Goal: Task Accomplishment & Management: Manage account settings

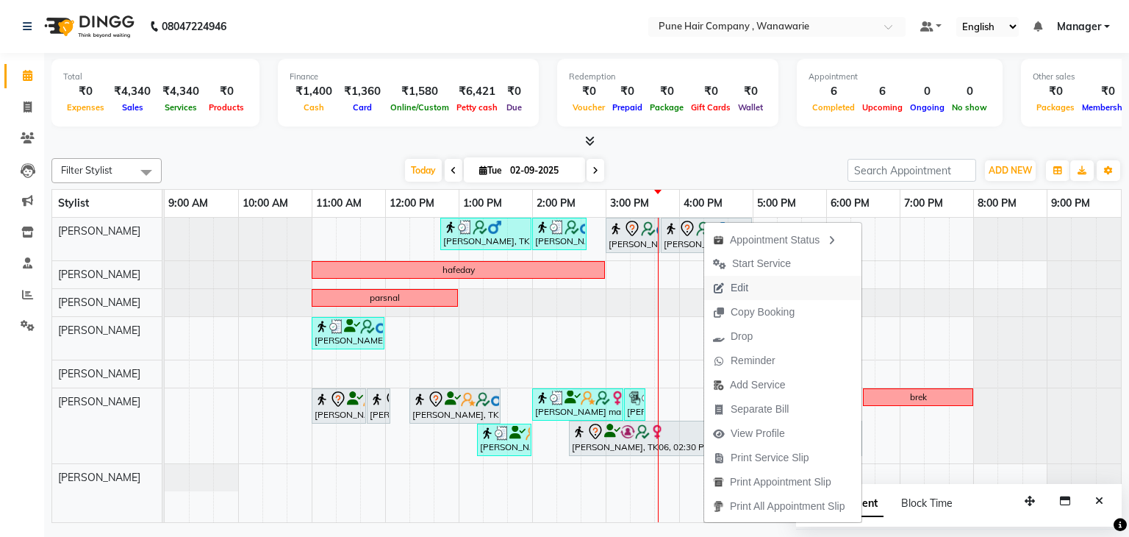
click at [751, 286] on span "Edit" at bounding box center [730, 288] width 53 height 24
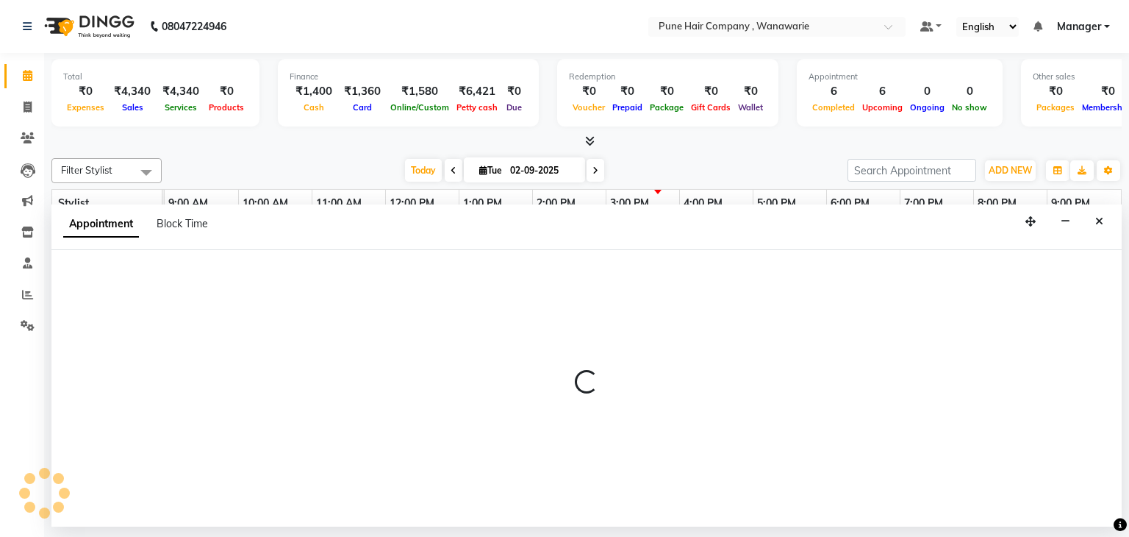
select select "tentative"
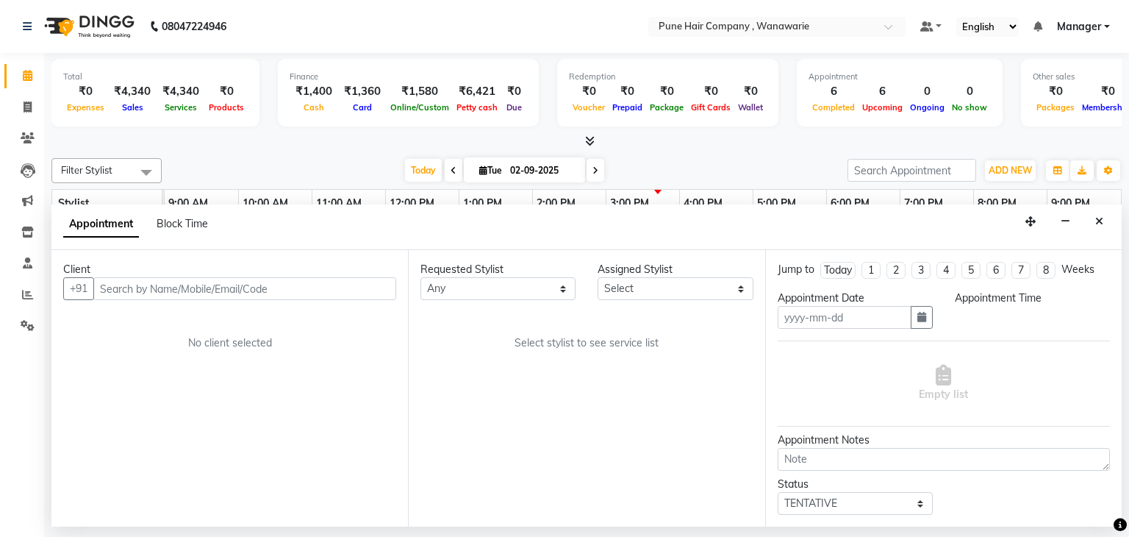
type input "02-09-2025"
select select "74577"
select select "900"
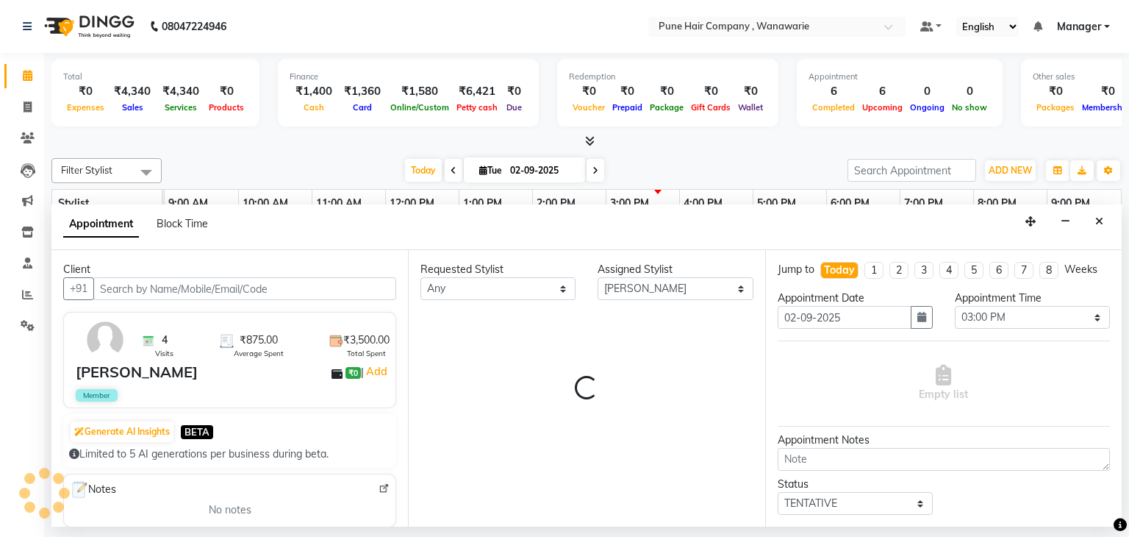
select select "4060"
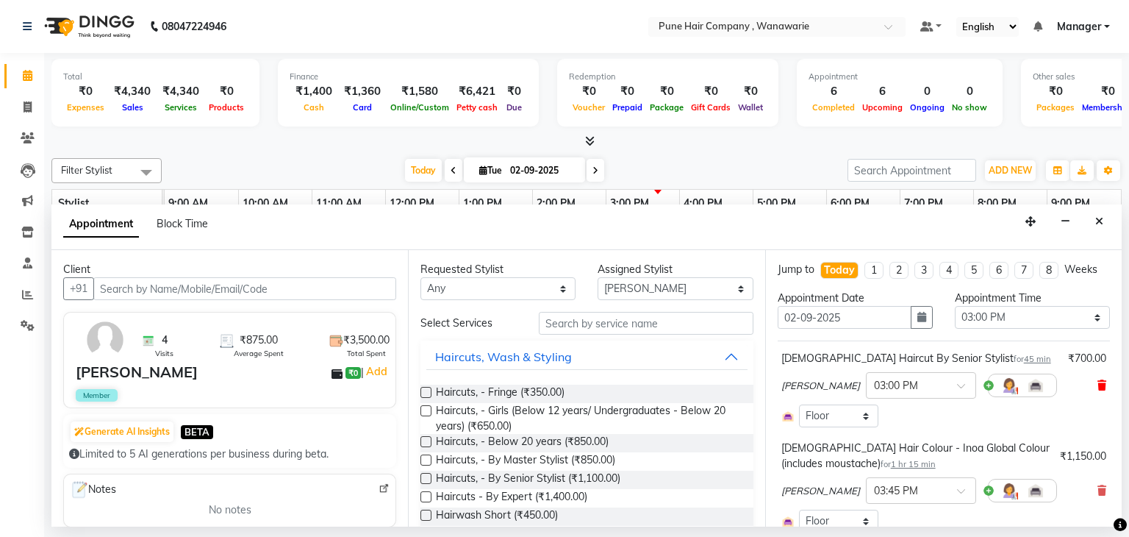
click at [1098, 381] on icon at bounding box center [1102, 385] width 9 height 10
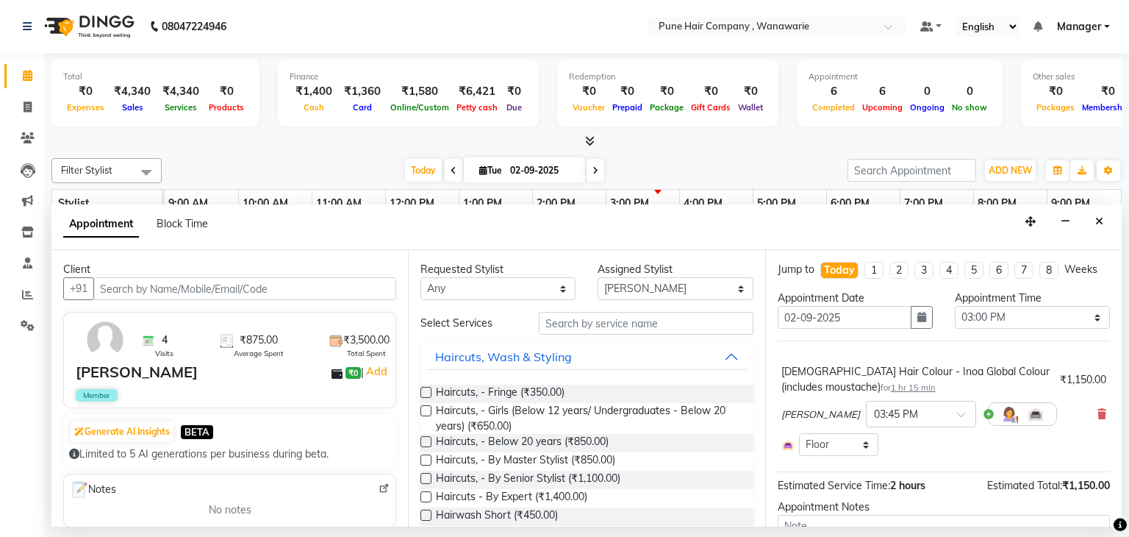
scroll to position [104, 0]
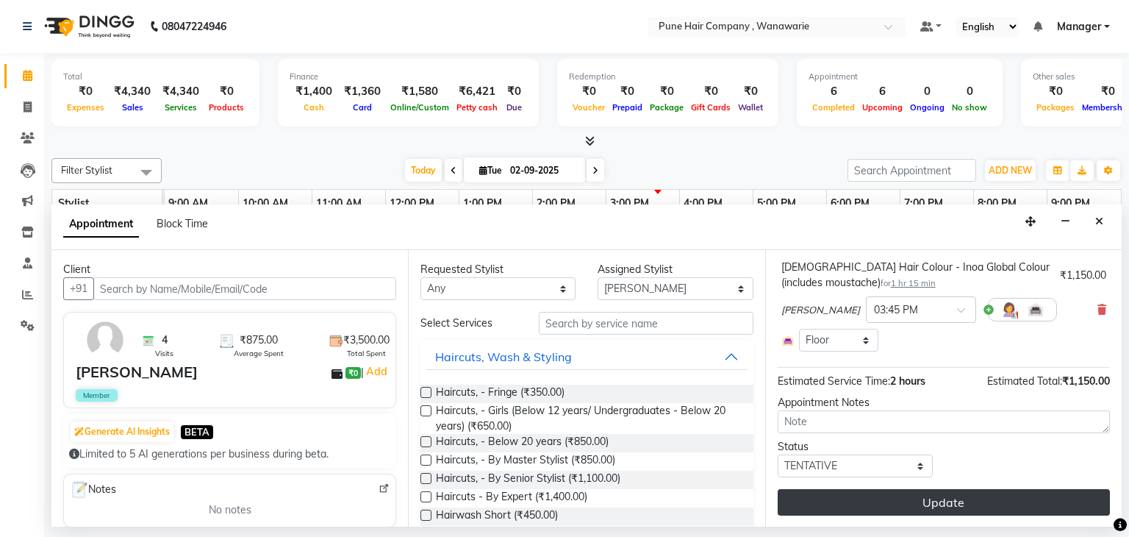
click at [938, 502] on button "Update" at bounding box center [944, 502] width 332 height 26
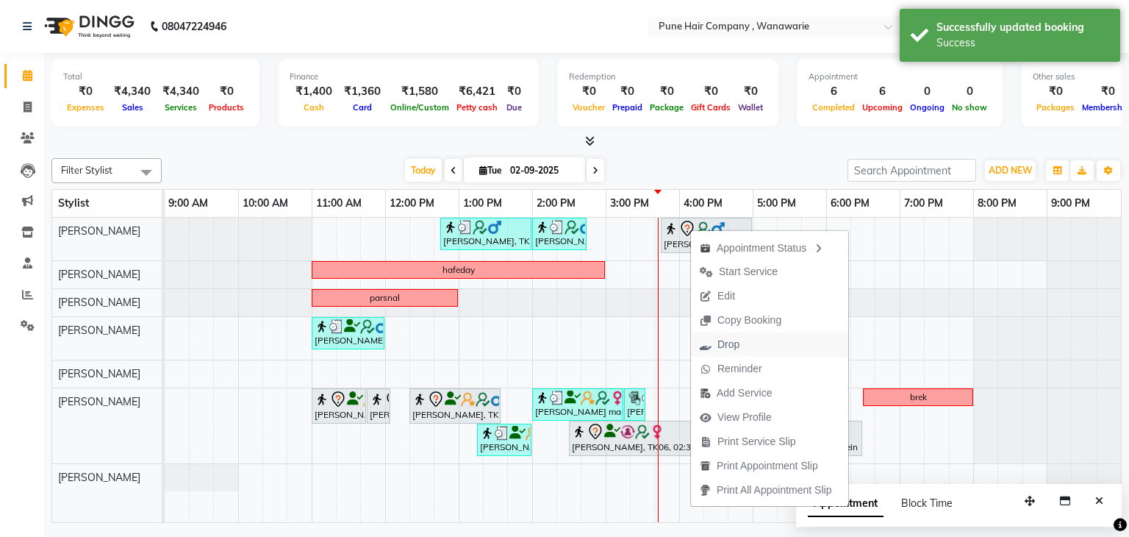
click at [744, 344] on span "Drop" at bounding box center [719, 344] width 57 height 24
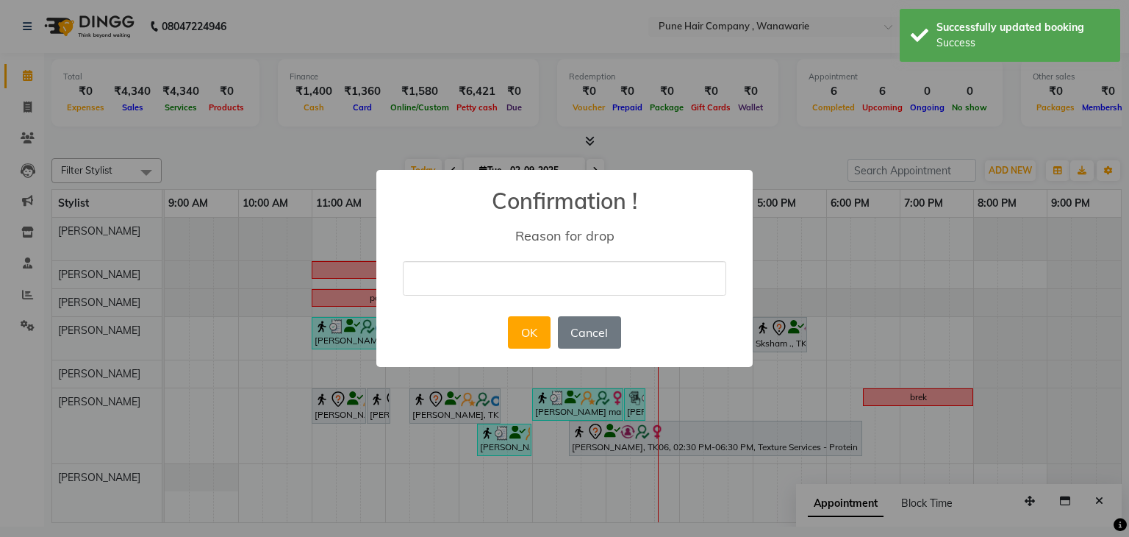
click at [537, 274] on input "text" at bounding box center [564, 278] width 323 height 35
type input "NA"
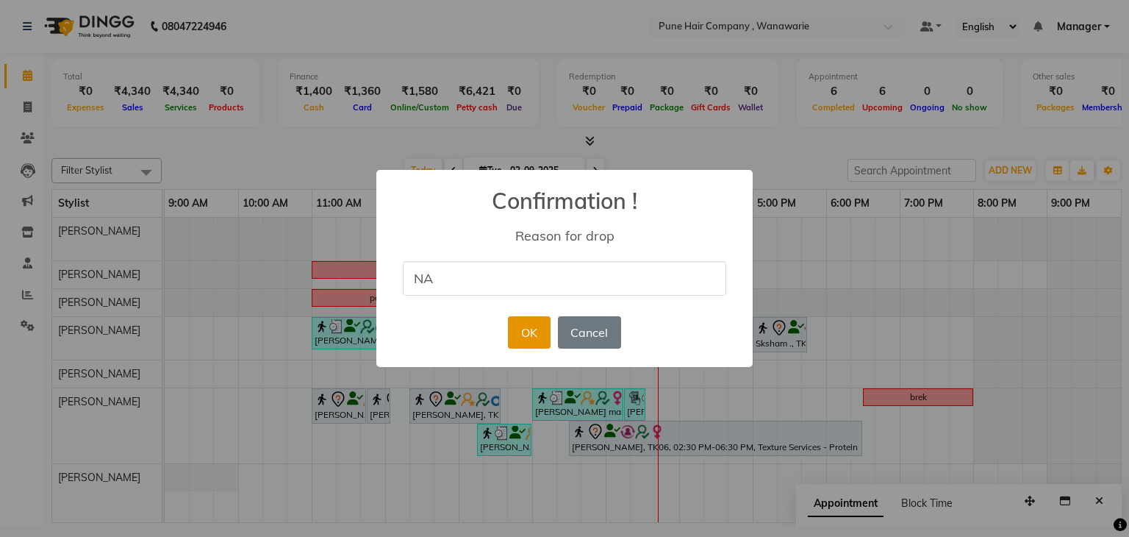
click at [529, 323] on button "OK" at bounding box center [529, 332] width 42 height 32
